Goal: Communication & Community: Ask a question

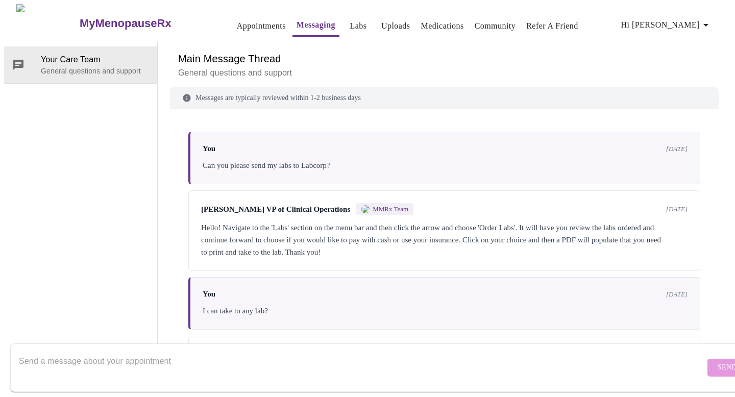
scroll to position [1372, 0]
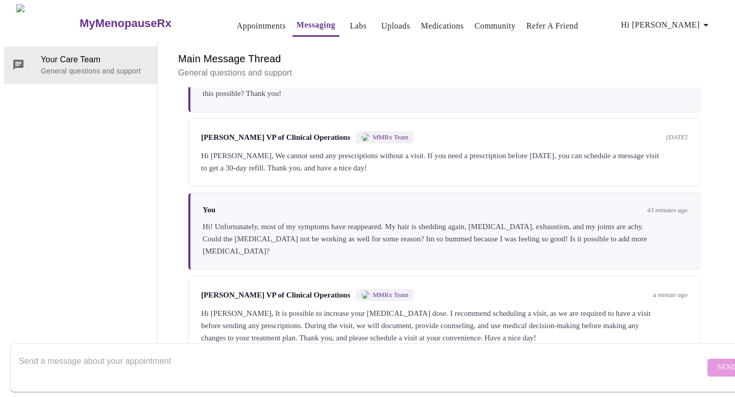
click at [253, 351] on textarea "Send a message about your appointment" at bounding box center [362, 367] width 686 height 33
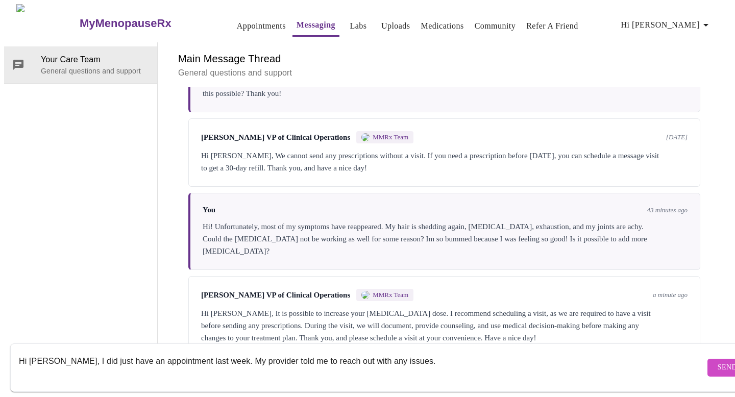
type textarea "Hi [PERSON_NAME], I did just have an appointment last week. My provider told me…"
click at [707, 361] on button "Send" at bounding box center [727, 368] width 40 height 18
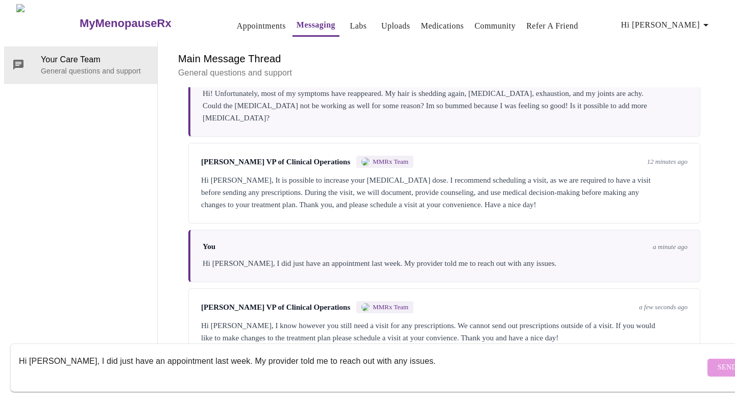
scroll to position [36, 0]
click at [249, 351] on textarea "Hi [PERSON_NAME], I did just have an appointment last week. My provider told me…" at bounding box center [362, 367] width 686 height 33
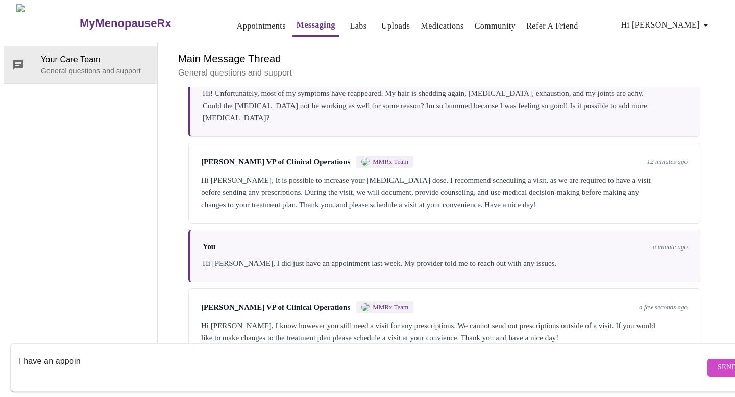
type textarea "I have an appoi"
